Goal: Information Seeking & Learning: Find specific fact

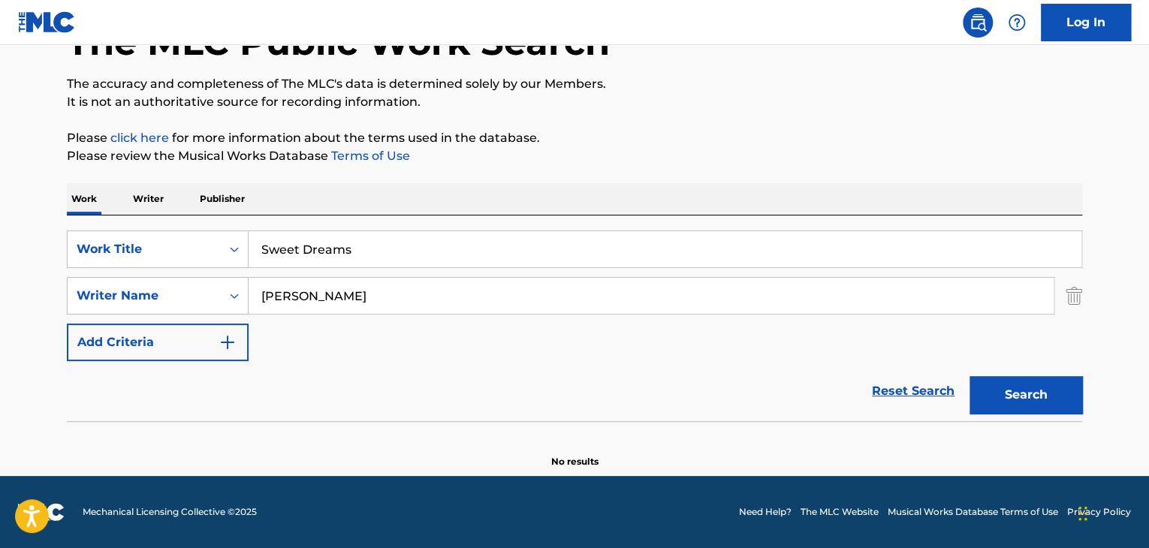
click at [439, 237] on input "Sweet Dreams" at bounding box center [665, 249] width 833 height 36
paste input "Christmas Mele"
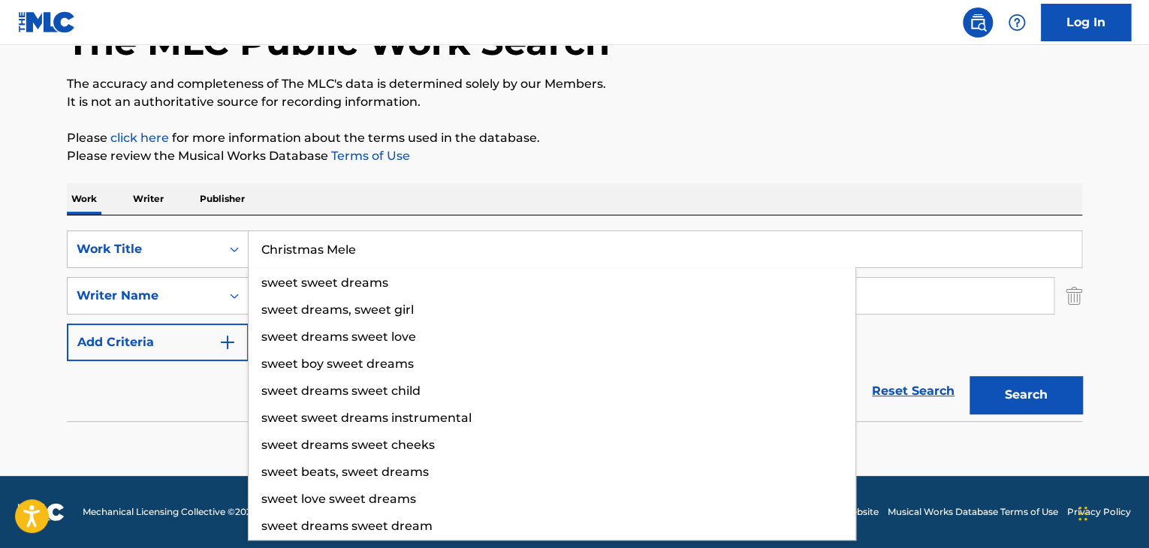
type input "Christmas Mele"
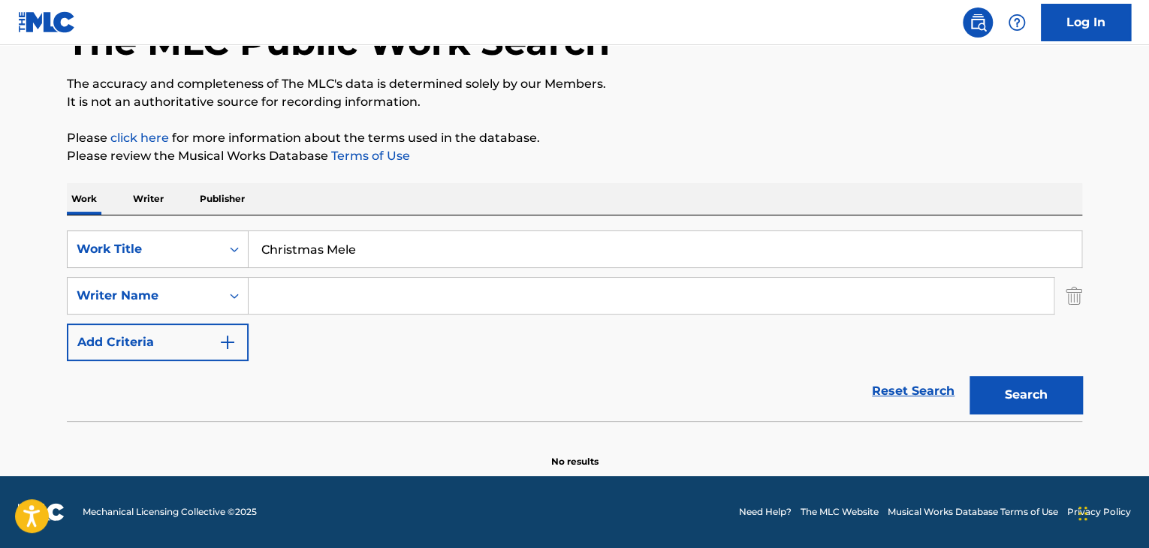
click at [970, 376] on button "Search" at bounding box center [1026, 395] width 113 height 38
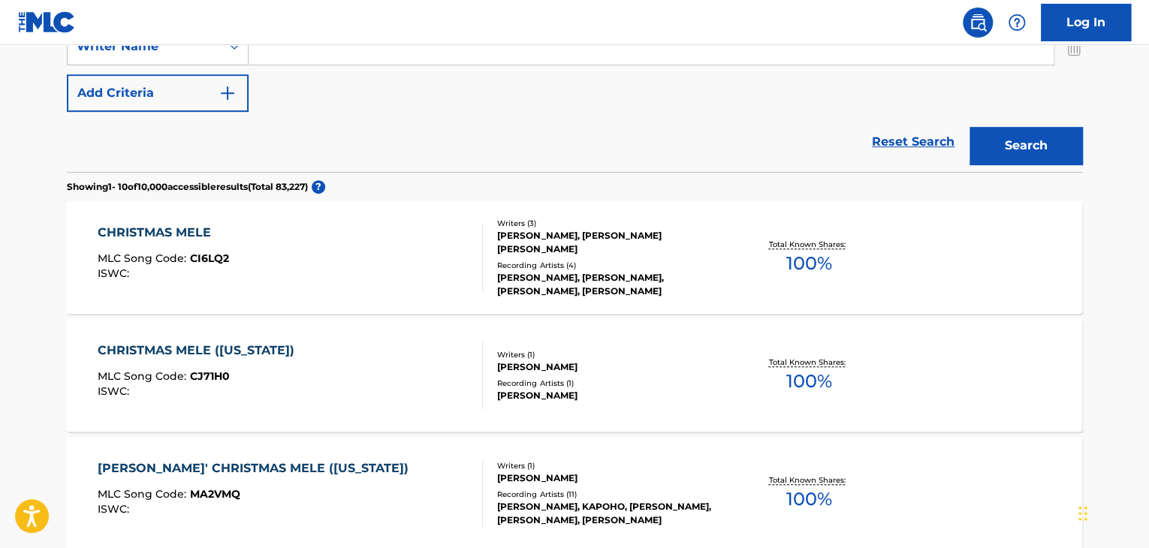
scroll to position [355, 0]
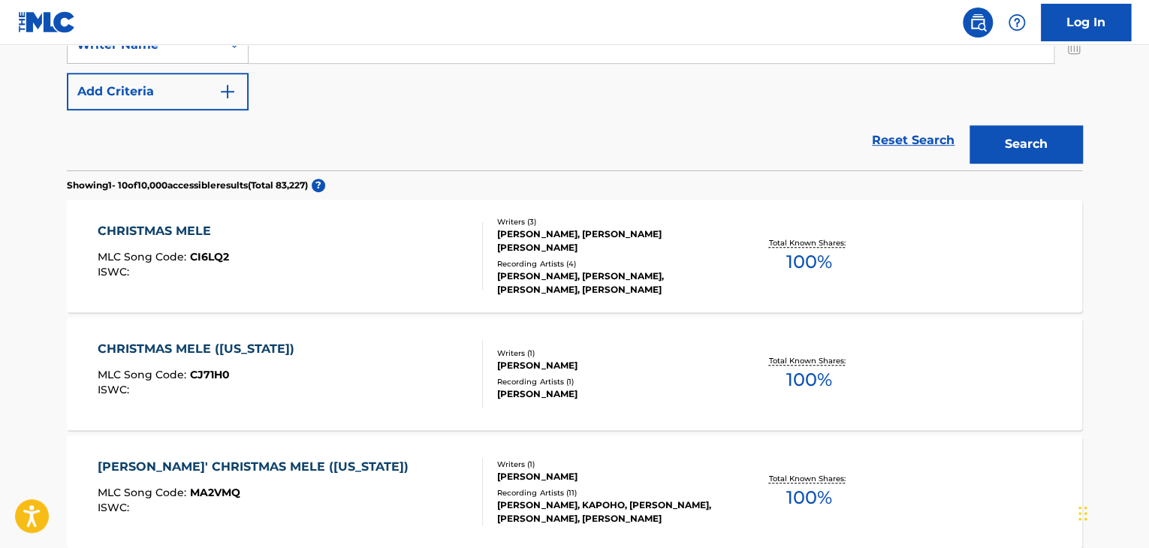
click at [202, 225] on div "CHRISTMAS MELE" at bounding box center [163, 231] width 131 height 18
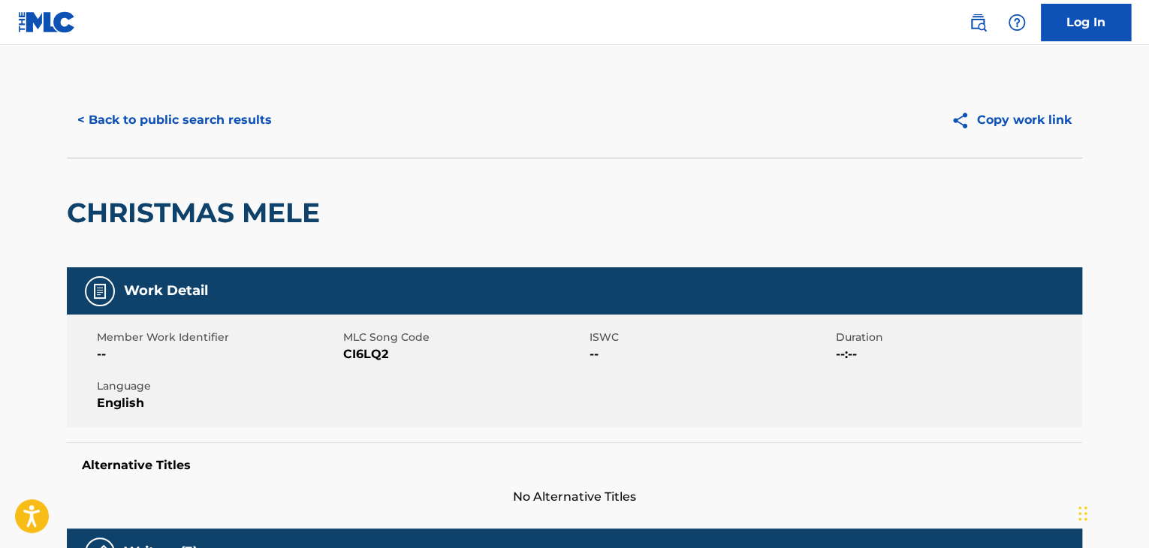
click at [371, 355] on span "CI6LQ2" at bounding box center [464, 355] width 243 height 18
copy span "CI6LQ2"
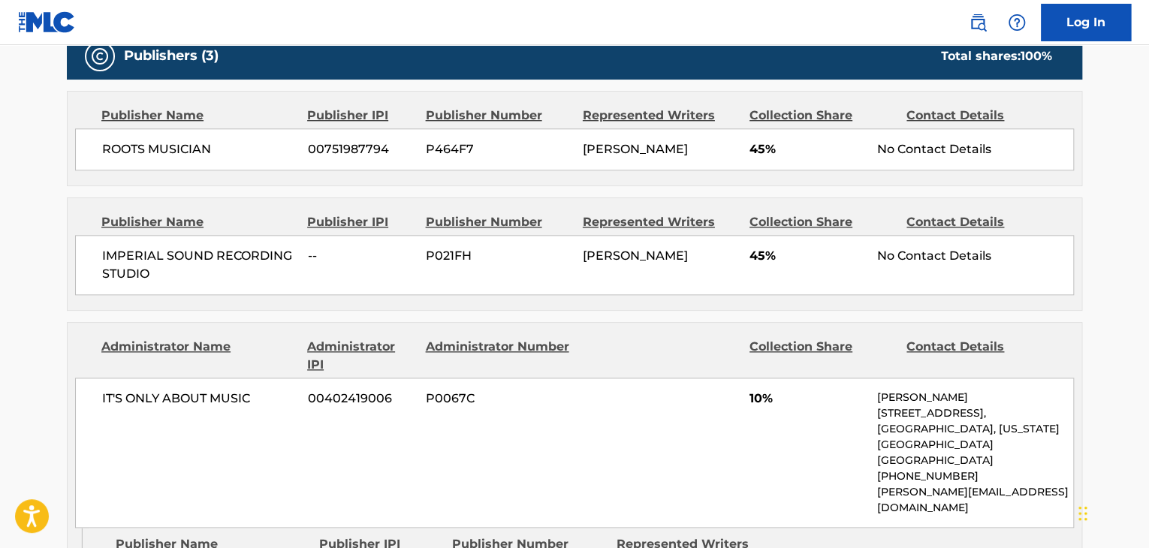
scroll to position [701, 0]
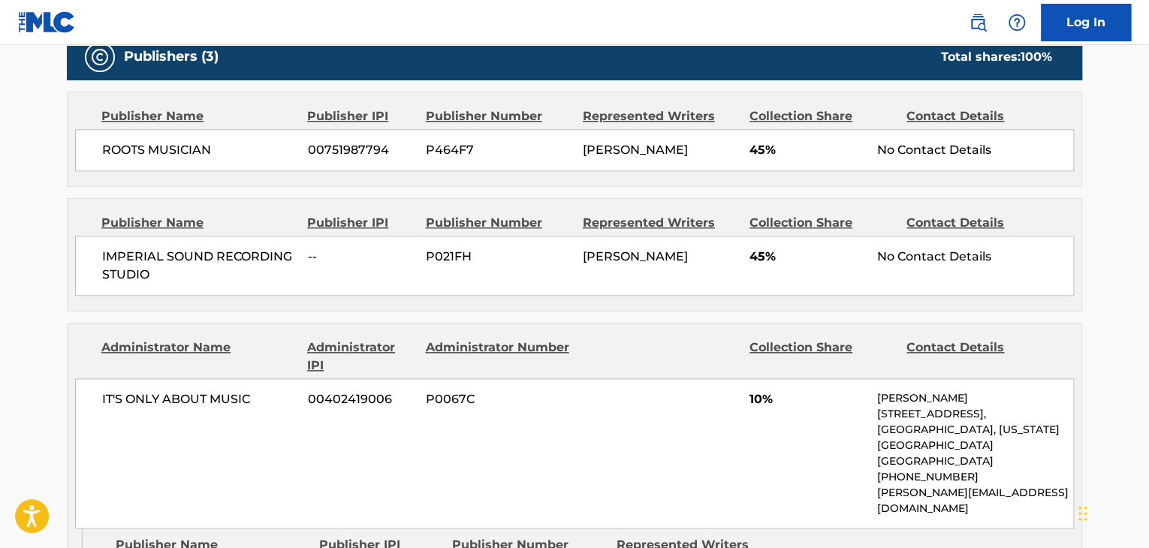
click at [168, 148] on span "ROOTS MUSICIAN" at bounding box center [199, 150] width 195 height 18
copy div "ROOTS MUSICIAN"
click at [166, 391] on span "IT'S ONLY ABOUT MUSIC" at bounding box center [199, 400] width 195 height 18
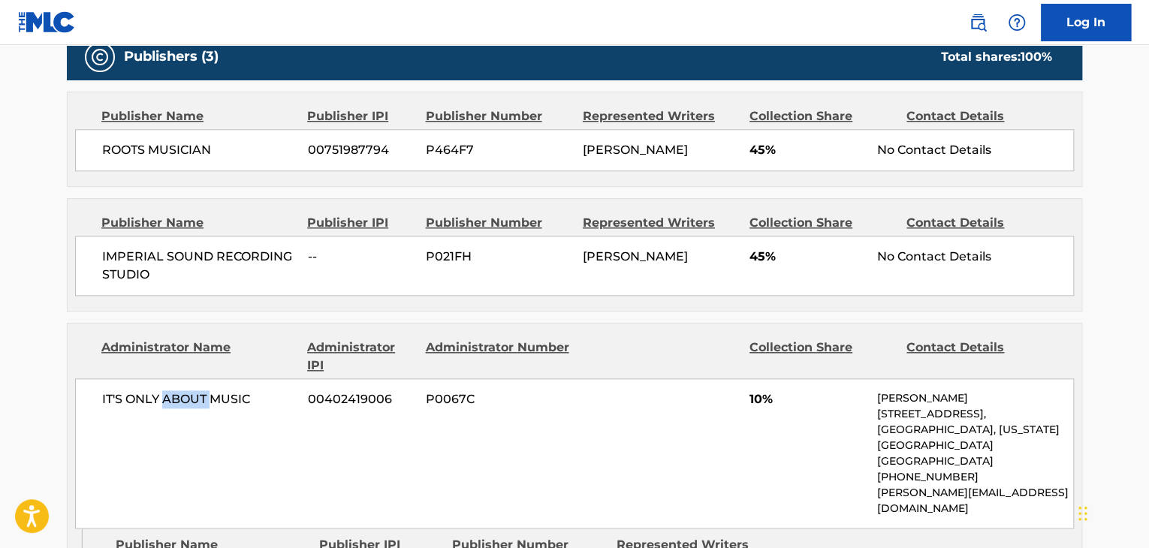
click at [166, 391] on span "IT'S ONLY ABOUT MUSIC" at bounding box center [199, 400] width 195 height 18
copy div "IT'S ONLY ABOUT MUSIC"
click at [285, 255] on span "IMPERIAL SOUND RECORDING STUDIO" at bounding box center [199, 266] width 195 height 36
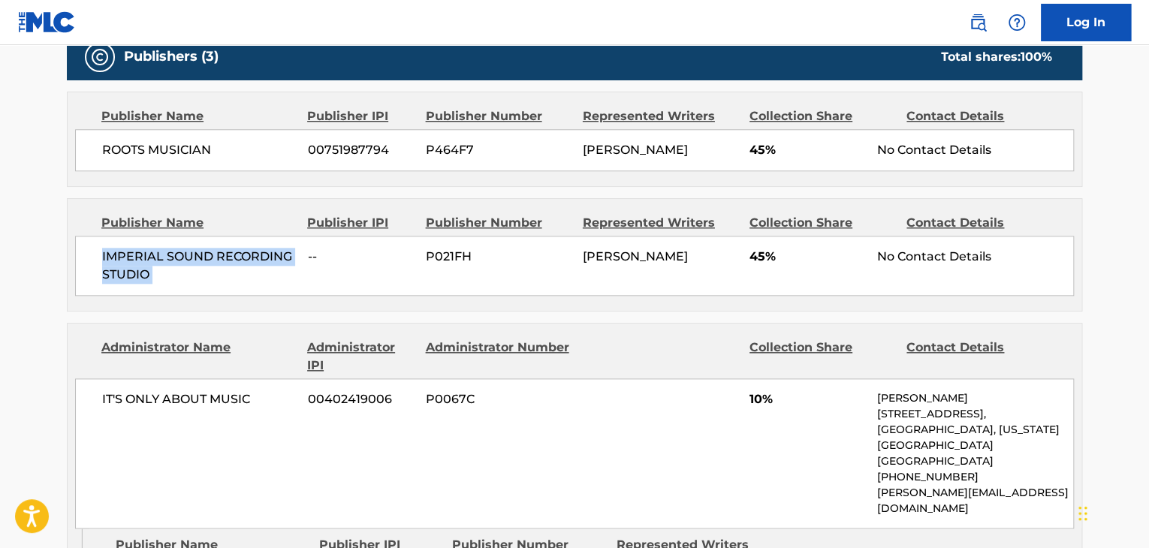
click at [285, 255] on span "IMPERIAL SOUND RECORDING STUDIO" at bounding box center [199, 266] width 195 height 36
copy div "IMPERIAL SOUND RECORDING STUDIO"
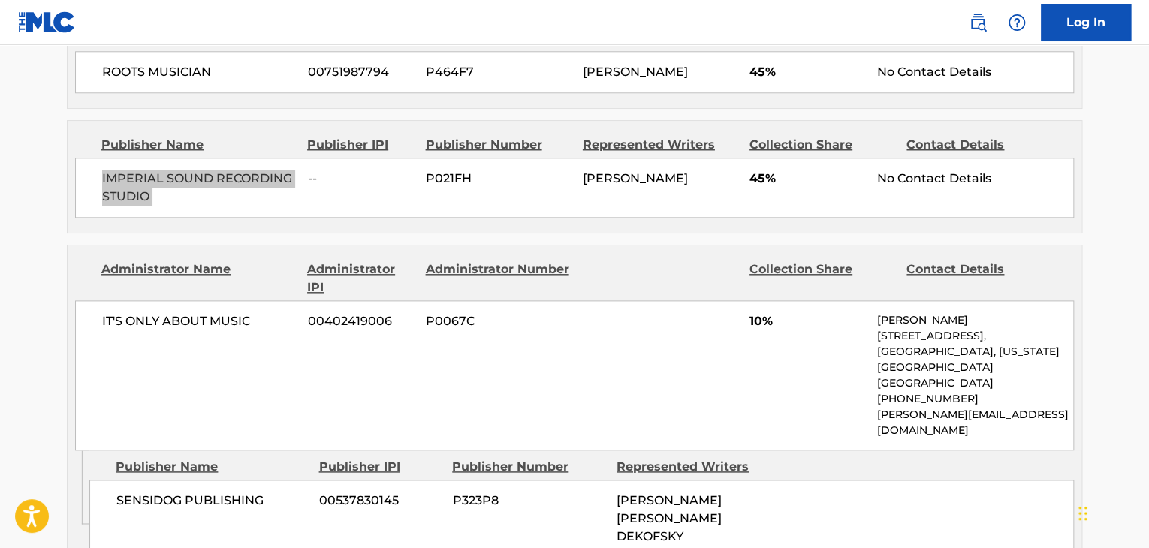
scroll to position [901, 0]
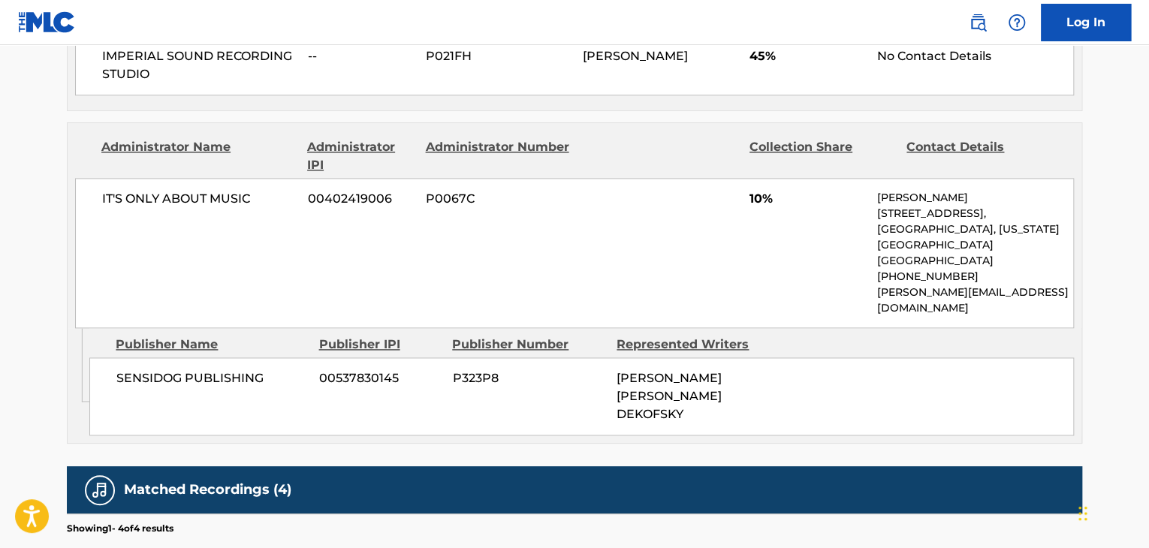
click at [243, 370] on span "SENSIDOG PUBLISHING" at bounding box center [212, 379] width 192 height 18
copy div "SENSIDOG PUBLISHING"
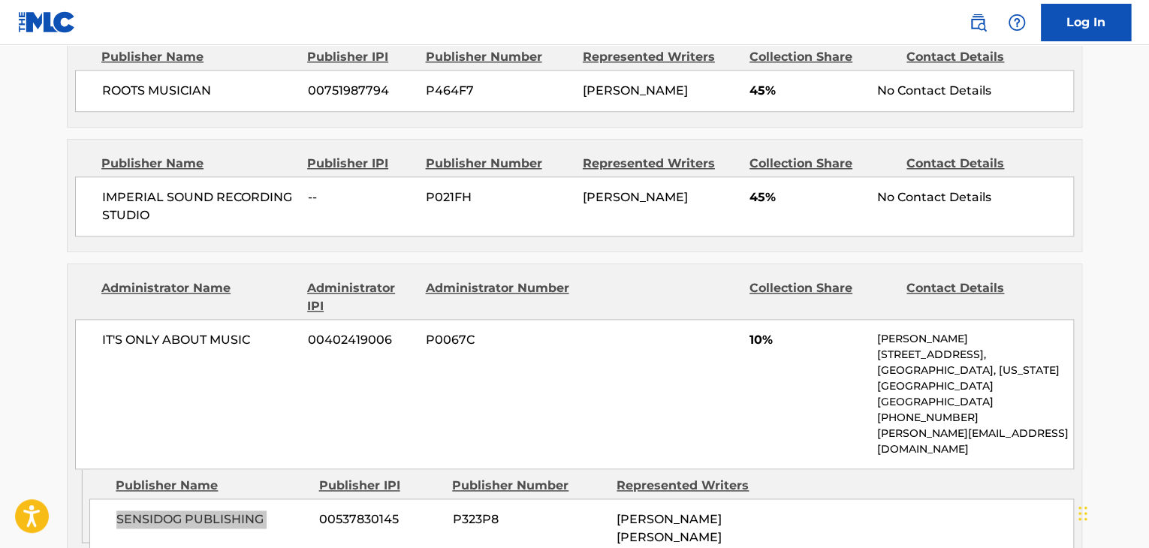
scroll to position [751, 0]
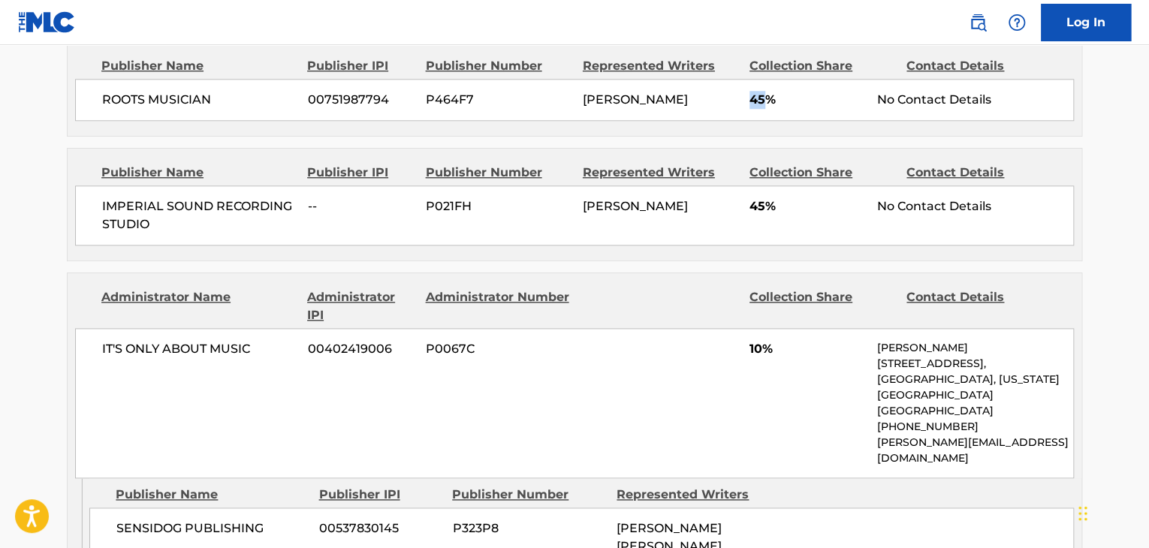
drag, startPoint x: 763, startPoint y: 95, endPoint x: 746, endPoint y: 107, distance: 20.6
click at [746, 107] on div "ROOTS MUSICIAN 00751987794 P464F7 [PERSON_NAME] 45% No Contact Details" at bounding box center [574, 100] width 999 height 42
copy span "45"
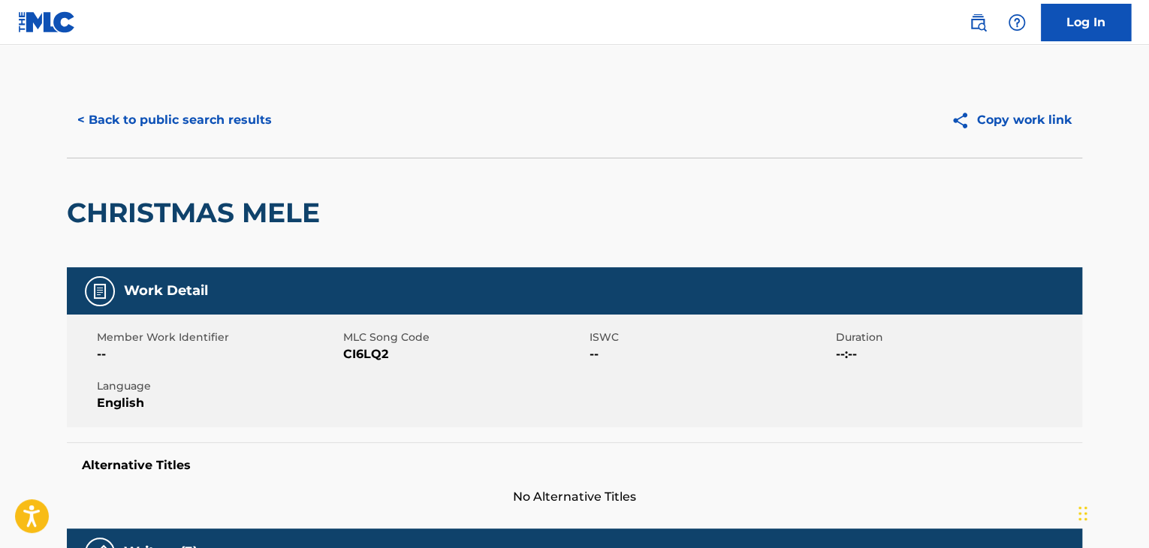
scroll to position [0, 0]
click at [252, 120] on button "< Back to public search results" at bounding box center [175, 120] width 216 height 38
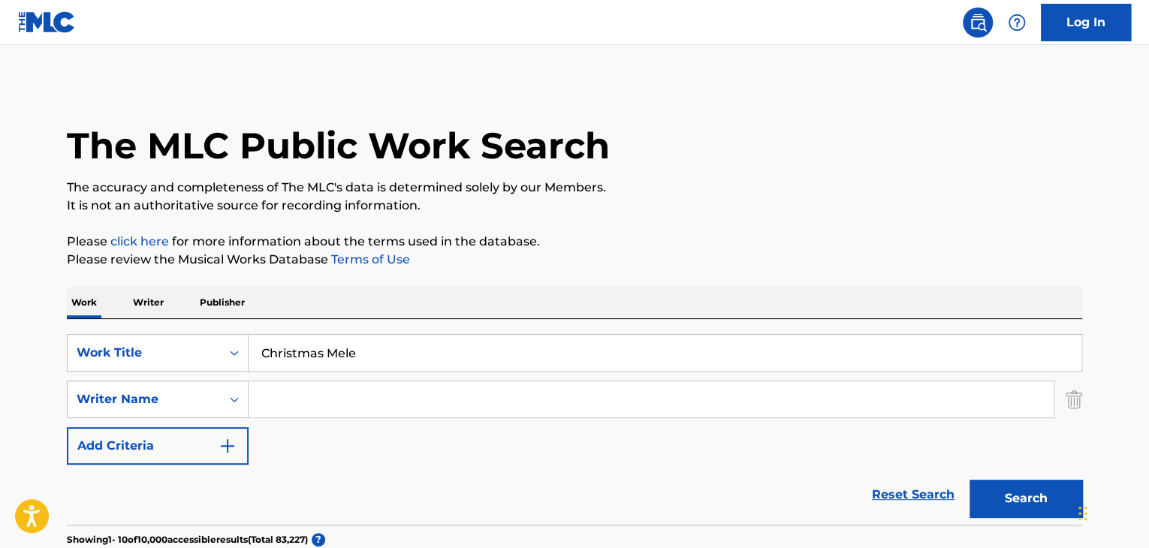
click at [327, 347] on input "Christmas Mele" at bounding box center [665, 353] width 833 height 36
paste input "with You"
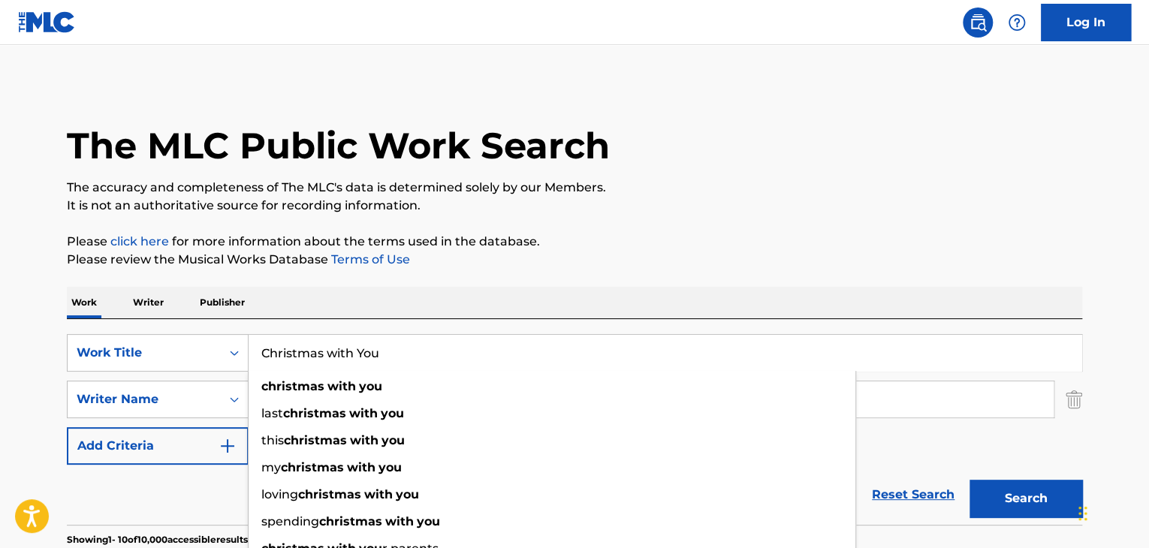
type input "Christmas with You"
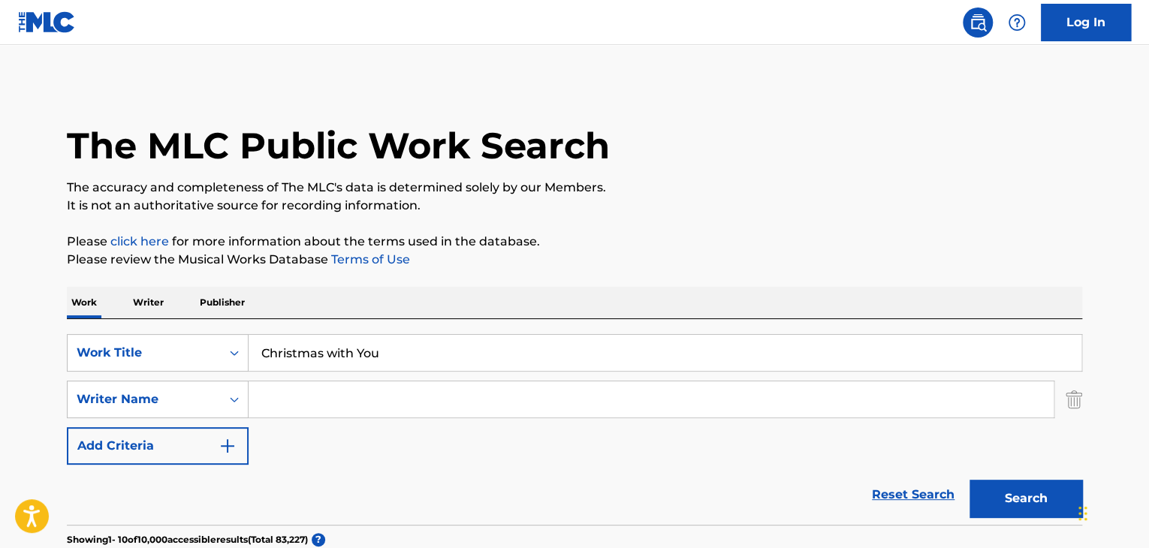
click at [660, 391] on input "Search Form" at bounding box center [651, 400] width 805 height 36
paste input "[PERSON_NAME]"
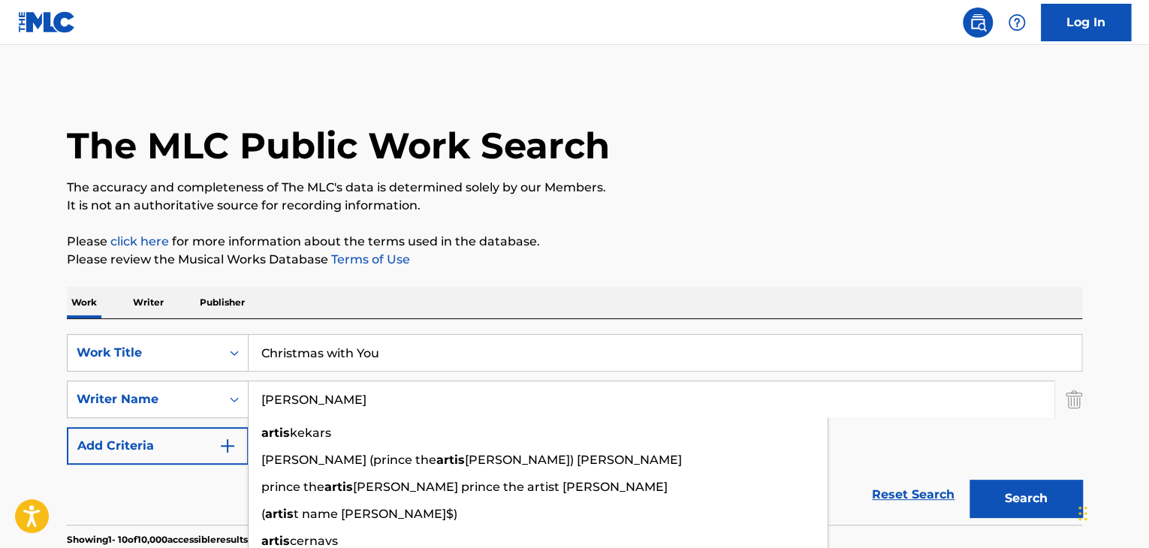
type input "[PERSON_NAME]"
click at [1007, 503] on button "Search" at bounding box center [1026, 499] width 113 height 38
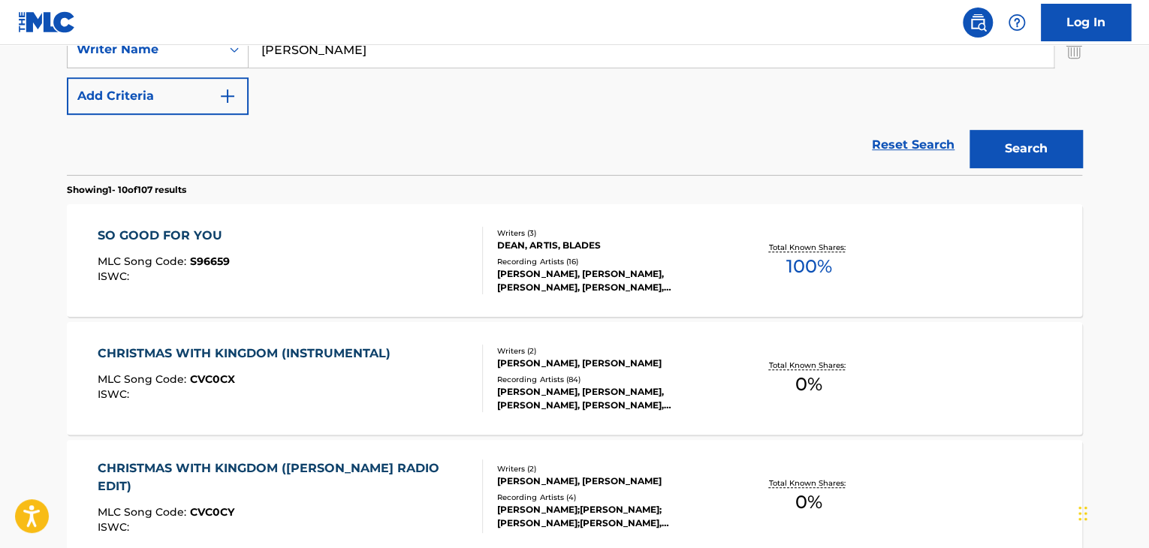
scroll to position [400, 0]
